Goal: Information Seeking & Learning: Check status

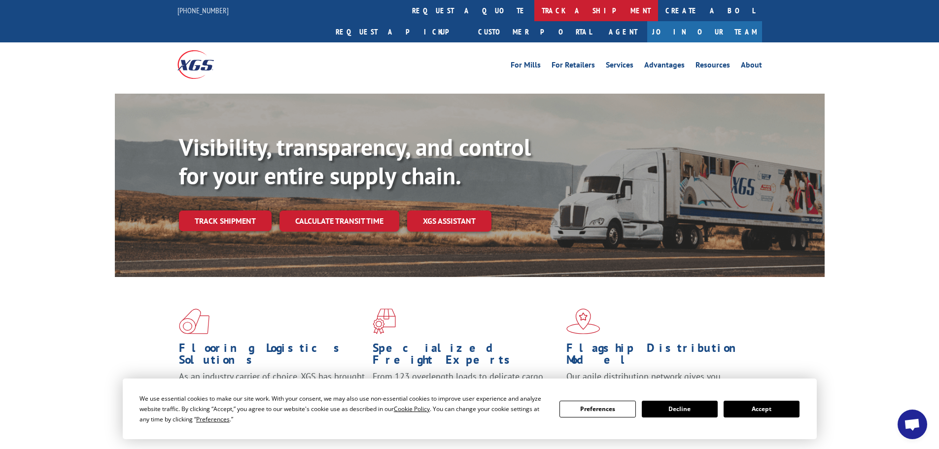
click at [534, 14] on link "track a shipment" at bounding box center [596, 10] width 124 height 21
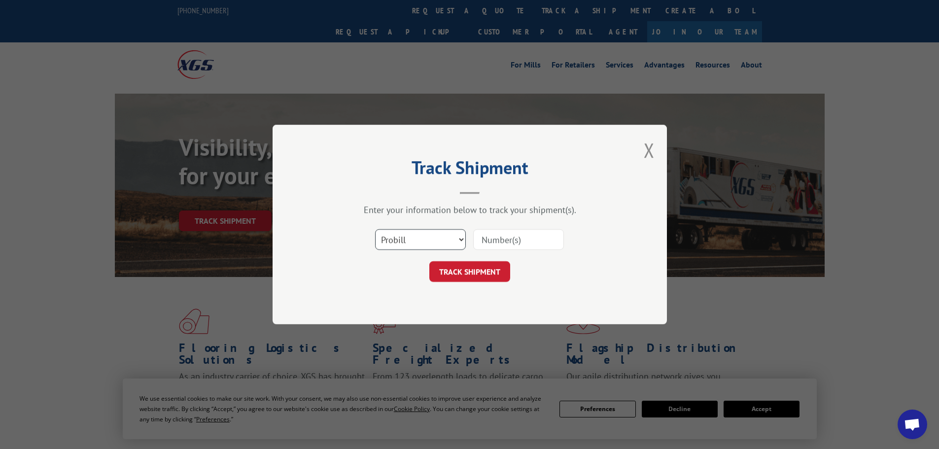
click at [425, 248] on select "Select category... Probill BOL PO" at bounding box center [420, 239] width 91 height 21
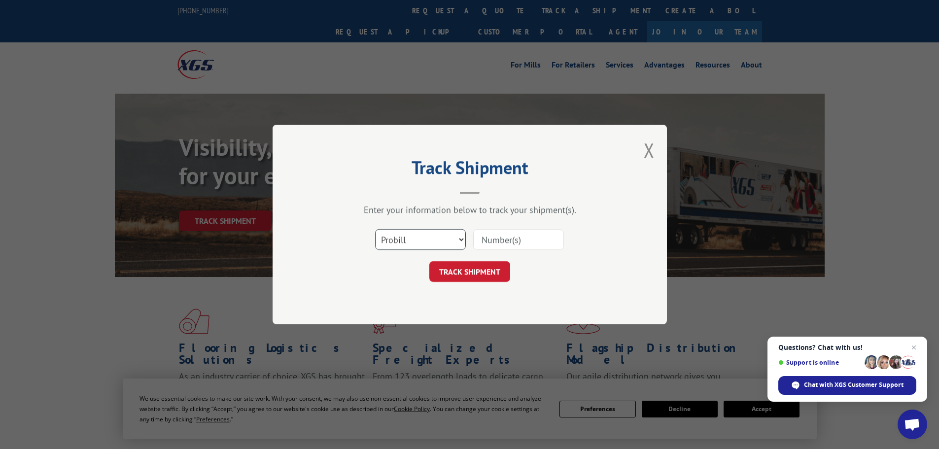
select select "bol"
click at [375, 229] on select "Select category... Probill BOL PO" at bounding box center [420, 239] width 91 height 21
click at [506, 239] on input at bounding box center [518, 239] width 91 height 21
paste input "6009308"
type input "6009308"
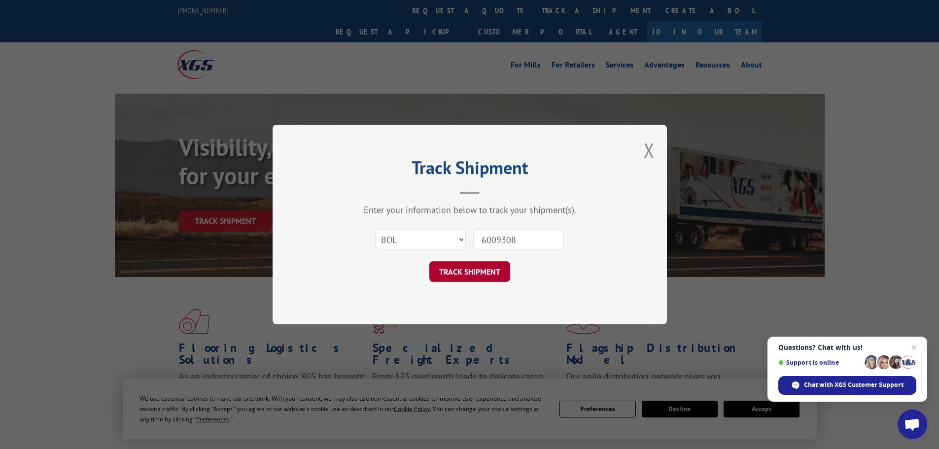
click at [495, 264] on button "TRACK SHIPMENT" at bounding box center [469, 271] width 81 height 21
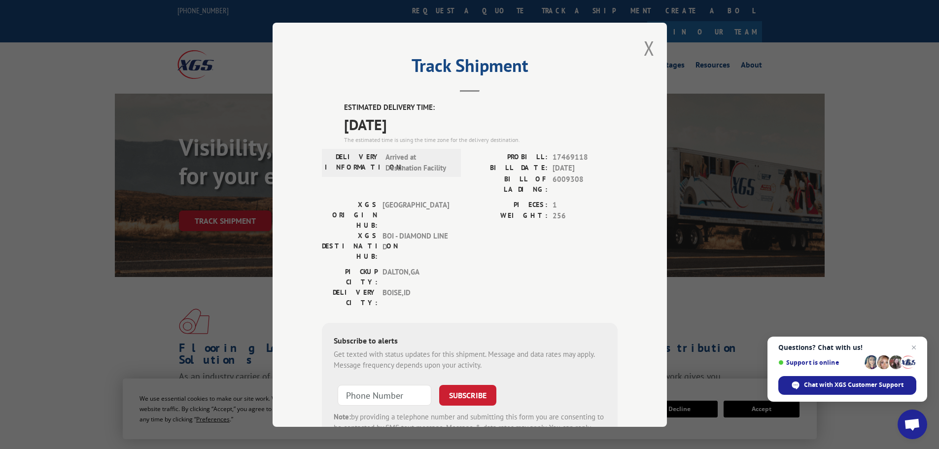
drag, startPoint x: 421, startPoint y: 121, endPoint x: 336, endPoint y: 130, distance: 86.3
click at [336, 130] on div "ESTIMATED DELIVERY TIME: [DATE] The estimated time is using the time zone for t…" at bounding box center [470, 279] width 296 height 354
copy span "[DATE]"
drag, startPoint x: 580, startPoint y: 179, endPoint x: 547, endPoint y: 181, distance: 33.1
click at [547, 181] on div "BILL OF LADING: 6009308" at bounding box center [544, 183] width 148 height 21
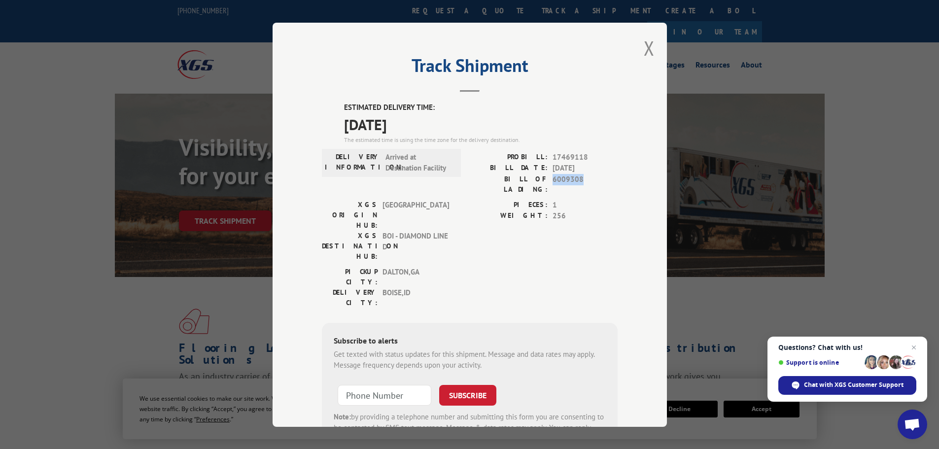
copy span "6009308"
click at [644, 51] on button "Close modal" at bounding box center [649, 48] width 11 height 26
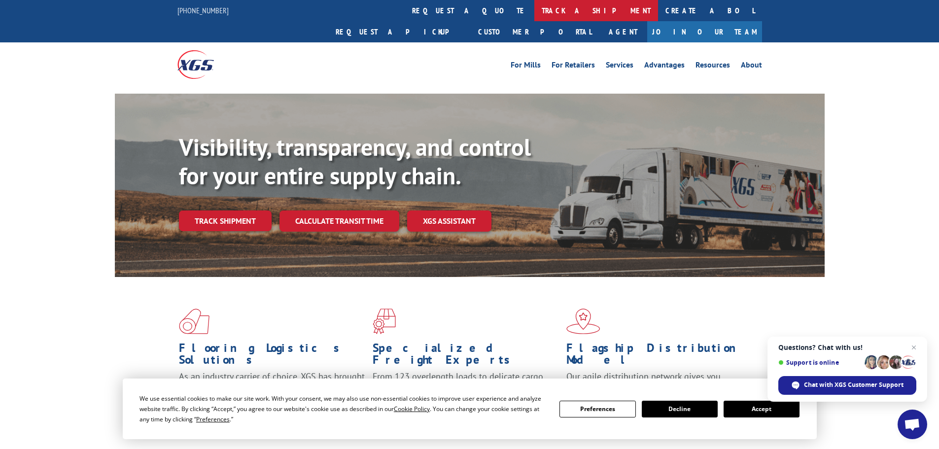
click at [534, 14] on link "track a shipment" at bounding box center [596, 10] width 124 height 21
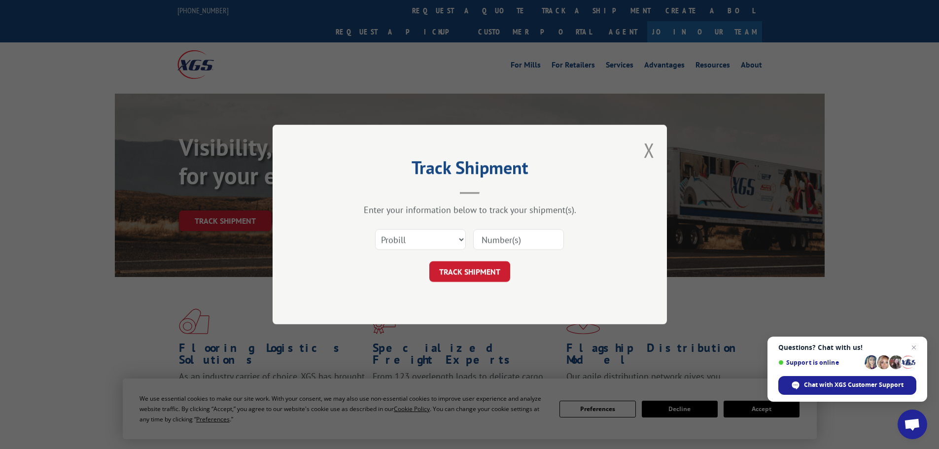
click at [500, 238] on input at bounding box center [518, 239] width 91 height 21
paste input "6013616"
type input "6013616"
click at [501, 267] on button "TRACK SHIPMENT" at bounding box center [469, 271] width 81 height 21
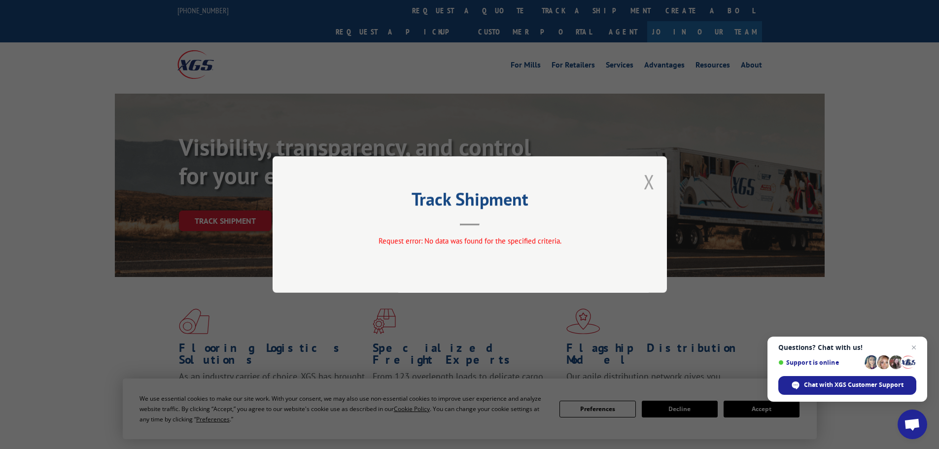
click at [646, 180] on button "Close modal" at bounding box center [649, 182] width 11 height 26
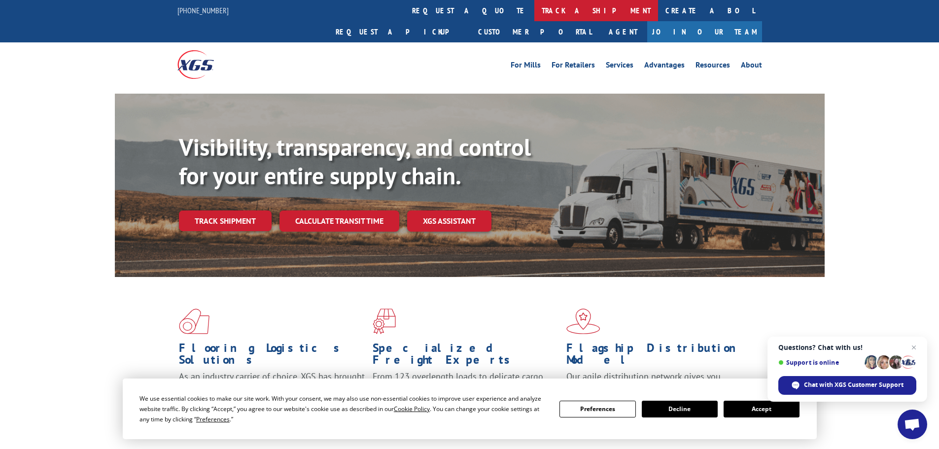
click at [534, 12] on link "track a shipment" at bounding box center [596, 10] width 124 height 21
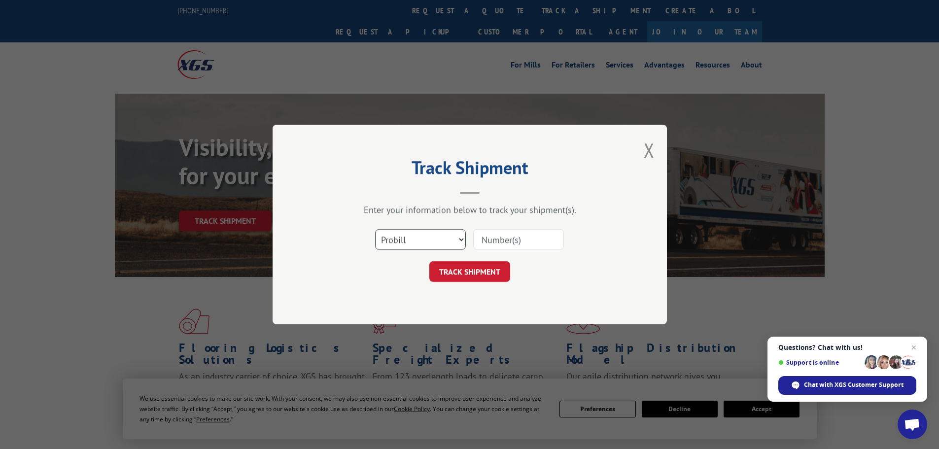
click at [447, 246] on select "Select category... Probill BOL PO" at bounding box center [420, 239] width 91 height 21
select select "bol"
click at [375, 229] on select "Select category... Probill BOL PO" at bounding box center [420, 239] width 91 height 21
click at [495, 234] on input at bounding box center [518, 239] width 91 height 21
paste input "6013616"
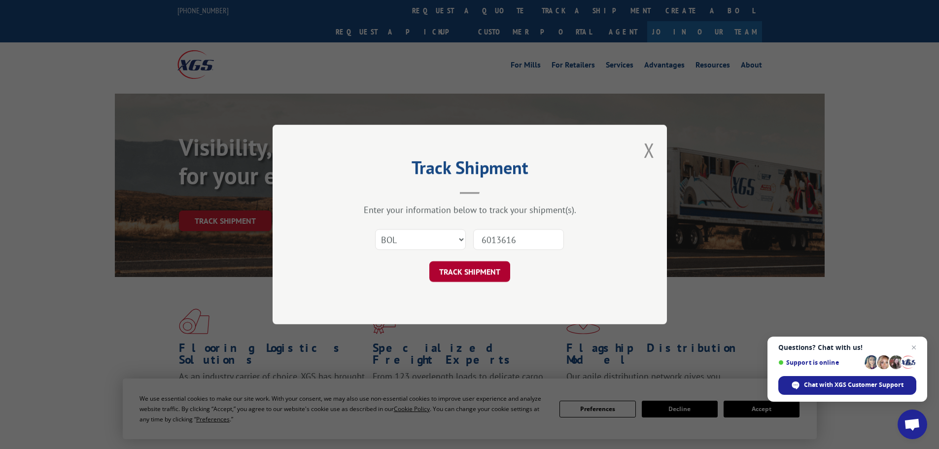
type input "6013616"
click at [476, 271] on button "TRACK SHIPMENT" at bounding box center [469, 271] width 81 height 21
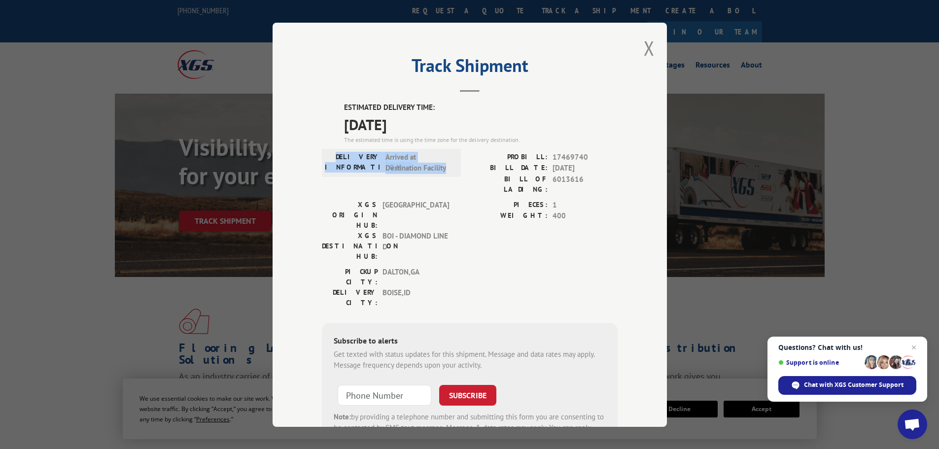
drag, startPoint x: 444, startPoint y: 169, endPoint x: 336, endPoint y: 158, distance: 109.0
click at [336, 158] on div "DELIVERY INFORMATION: Arrived at Destination Facility" at bounding box center [391, 162] width 133 height 22
click at [370, 154] on label "DELIVERY INFORMATION:" at bounding box center [353, 162] width 56 height 22
